Goal: Check status

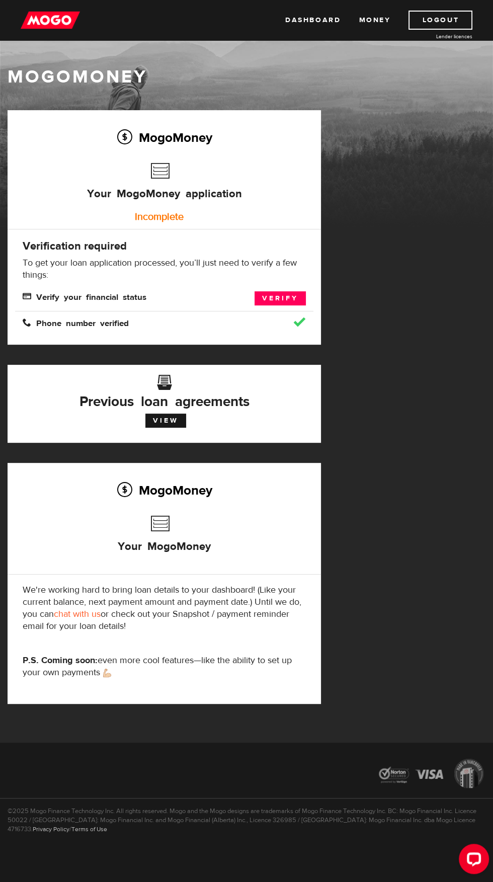
click at [180, 539] on h3 "Your MogoMoney" at bounding box center [164, 539] width 93 height 57
click at [169, 420] on link "View" at bounding box center [165, 421] width 41 height 14
